Goal: Transaction & Acquisition: Purchase product/service

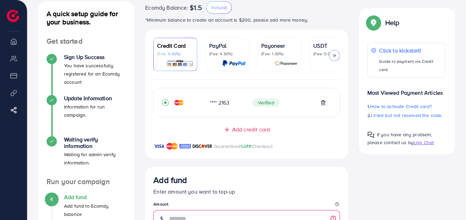
scroll to position [41, 0]
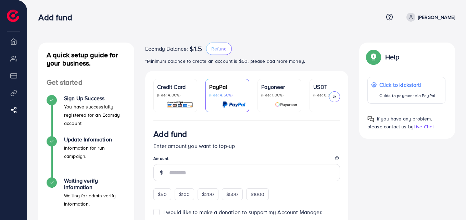
click at [168, 84] on p "Credit Card" at bounding box center [175, 87] width 36 height 8
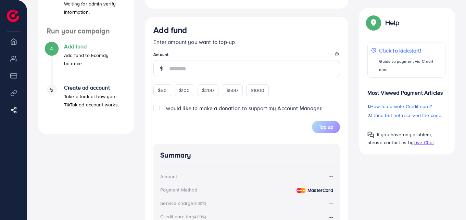
scroll to position [192, 0]
click at [158, 96] on div "$50" at bounding box center [161, 90] width 17 height 12
type input "**"
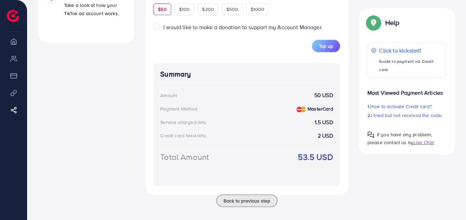
scroll to position [204, 0]
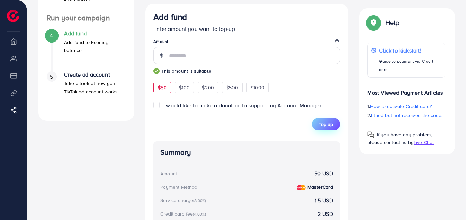
click at [325, 126] on span "Top up" at bounding box center [326, 124] width 14 height 7
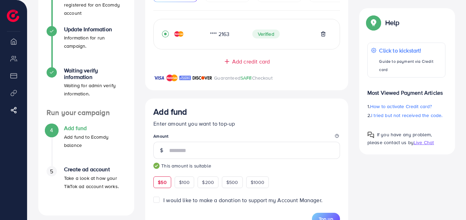
scroll to position [99, 0]
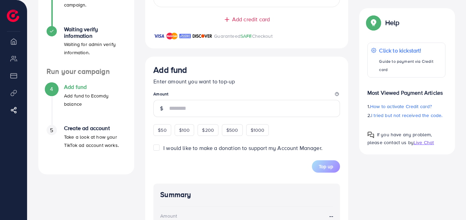
scroll to position [154, 0]
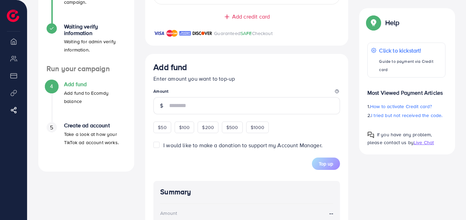
drag, startPoint x: 467, startPoint y: 87, endPoint x: 468, endPoint y: 83, distance: 3.9
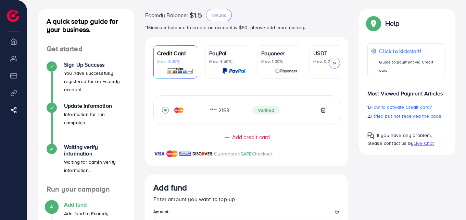
click at [205, 113] on div "**** 2163" at bounding box center [225, 110] width 42 height 8
click at [167, 112] on icon "record circle" at bounding box center [165, 110] width 7 height 7
click at [208, 112] on div "**** 2163" at bounding box center [225, 110] width 42 height 8
click at [268, 109] on span "Verified" at bounding box center [265, 110] width 27 height 8
click at [322, 112] on icon at bounding box center [323, 109] width 5 height 5
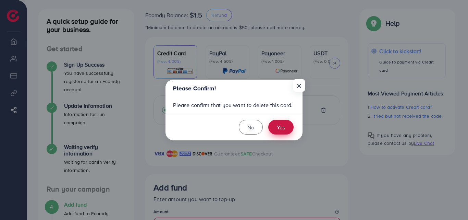
click at [280, 128] on button "Yes" at bounding box center [280, 127] width 25 height 15
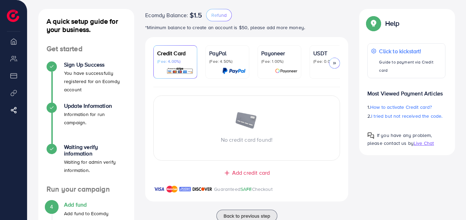
click at [246, 175] on span "Add credit card" at bounding box center [251, 173] width 38 height 8
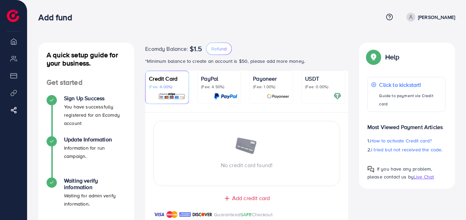
click at [247, 199] on span "Add credit card" at bounding box center [251, 198] width 38 height 8
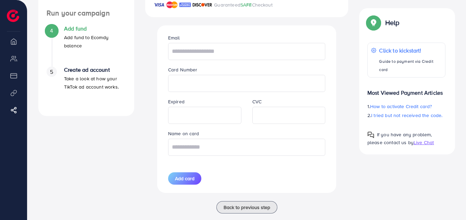
scroll to position [210, 0]
click at [198, 52] on input "text" at bounding box center [247, 50] width 158 height 17
drag, startPoint x: 238, startPoint y: 52, endPoint x: 154, endPoint y: 55, distance: 83.3
click at [154, 55] on div "**********" at bounding box center [246, 108] width 191 height 167
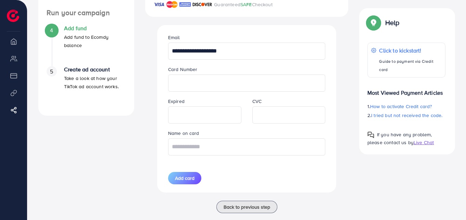
type input "**********"
click at [197, 152] on input "text" at bounding box center [247, 146] width 158 height 17
type input "**********"
click at [185, 173] on button "Add card" at bounding box center [184, 178] width 33 height 12
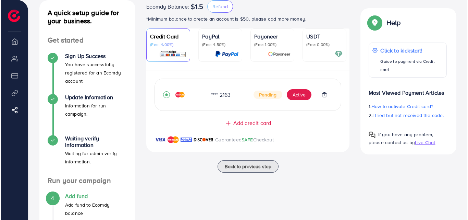
scroll to position [36, 0]
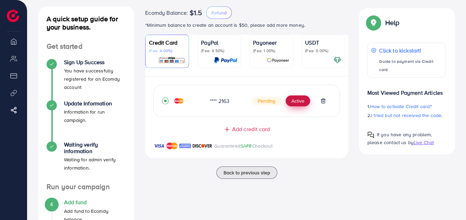
click at [295, 103] on button "Active" at bounding box center [298, 100] width 25 height 11
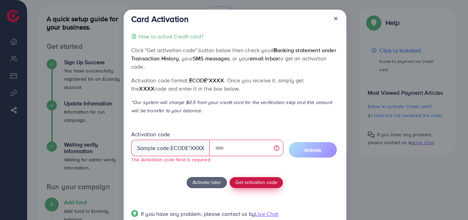
click at [252, 174] on div "How to active Credit card? Click "Get activation code" button below then check …" at bounding box center [234, 129] width 207 height 194
click at [255, 181] on span "Get activation code" at bounding box center [256, 181] width 42 height 7
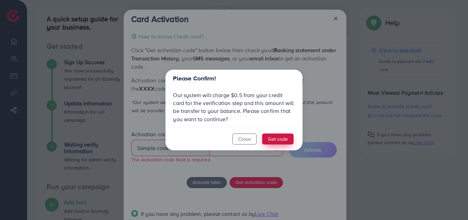
click at [276, 138] on button "Get code" at bounding box center [278, 138] width 32 height 11
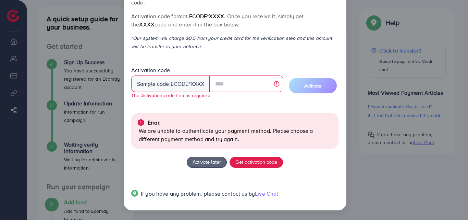
scroll to position [0, 0]
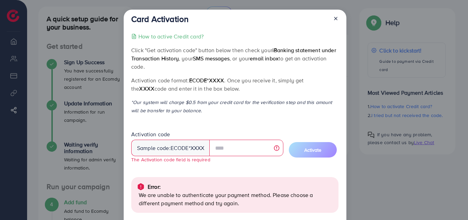
click at [333, 17] on icon at bounding box center [335, 18] width 5 height 5
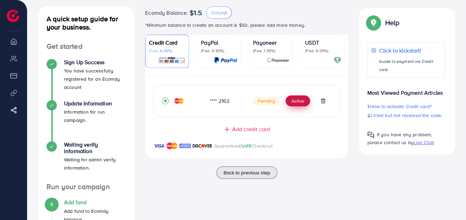
click at [298, 102] on button "Active" at bounding box center [298, 100] width 25 height 11
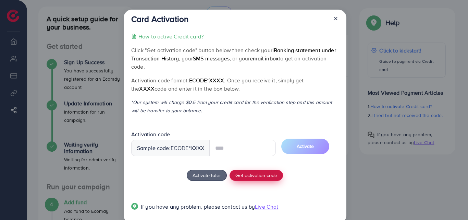
click at [247, 175] on div "How to active Credit card? Click "Get activation code" button below then check …" at bounding box center [234, 125] width 207 height 187
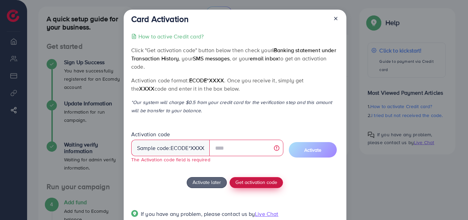
click at [252, 180] on span "Get activation code" at bounding box center [256, 181] width 42 height 7
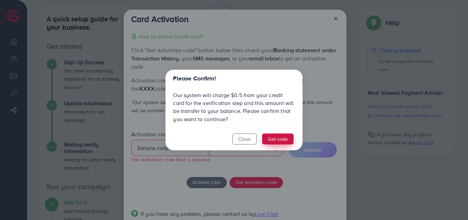
click at [275, 140] on button "Get code" at bounding box center [278, 138] width 32 height 11
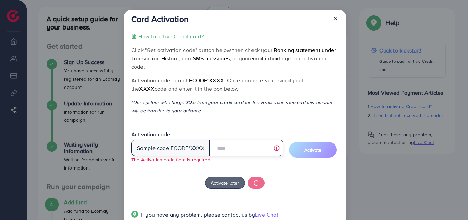
click at [250, 147] on input "text" at bounding box center [246, 147] width 74 height 16
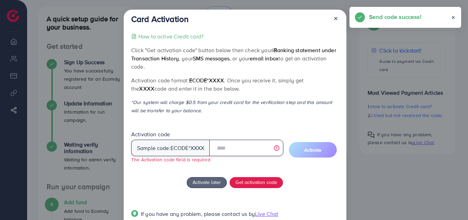
click at [241, 147] on input "text" at bounding box center [246, 147] width 74 height 16
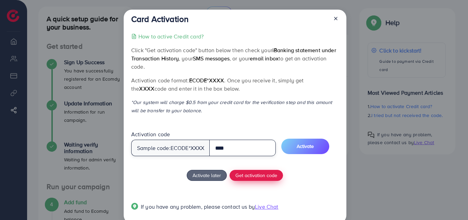
type input "****"
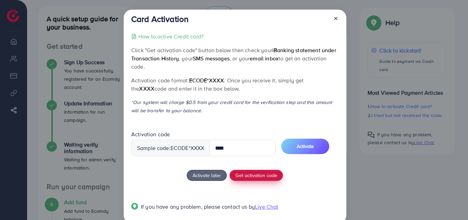
click at [257, 175] on span "Get activation code" at bounding box center [256, 174] width 42 height 7
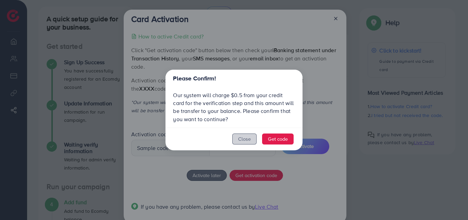
click at [241, 137] on button "Close" at bounding box center [244, 138] width 24 height 11
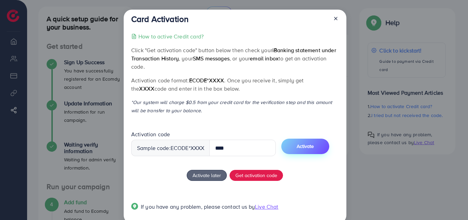
click at [310, 143] on span "Activate" at bounding box center [305, 145] width 17 height 7
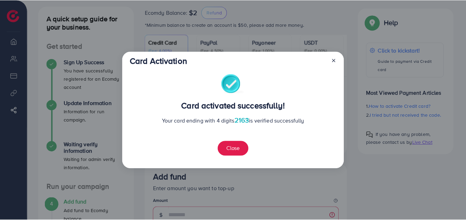
scroll to position [42, 0]
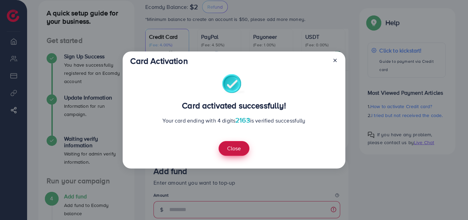
click at [241, 149] on button "Close" at bounding box center [234, 148] width 31 height 15
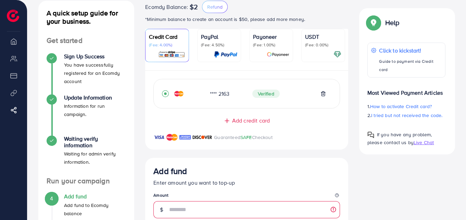
drag, startPoint x: 466, startPoint y: 63, endPoint x: 467, endPoint y: 77, distance: 14.1
click at [466, 77] on html "Add fund Help Center Contact Support Term and policy About Us Azhar Shah Log ou…" at bounding box center [233, 68] width 466 height 220
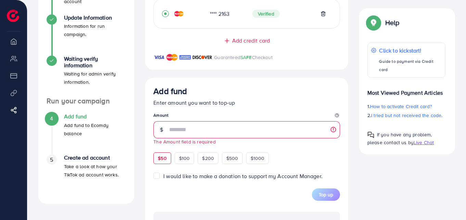
click at [162, 158] on span "$50" at bounding box center [162, 157] width 9 height 7
type input "**"
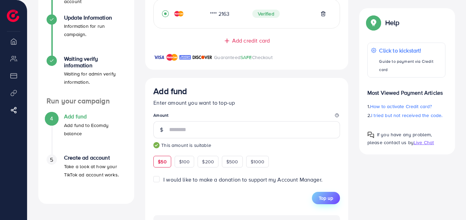
click at [322, 200] on span "Top up" at bounding box center [326, 197] width 14 height 7
